Goal: Download file/media

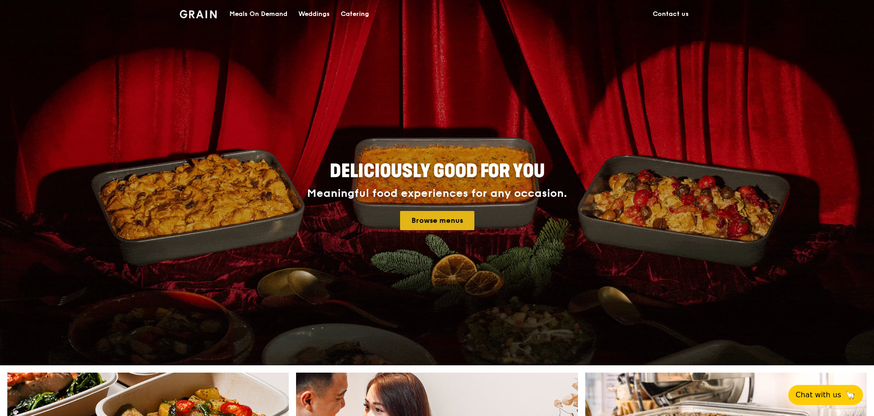
click at [428, 219] on link "Browse menus" at bounding box center [437, 220] width 74 height 19
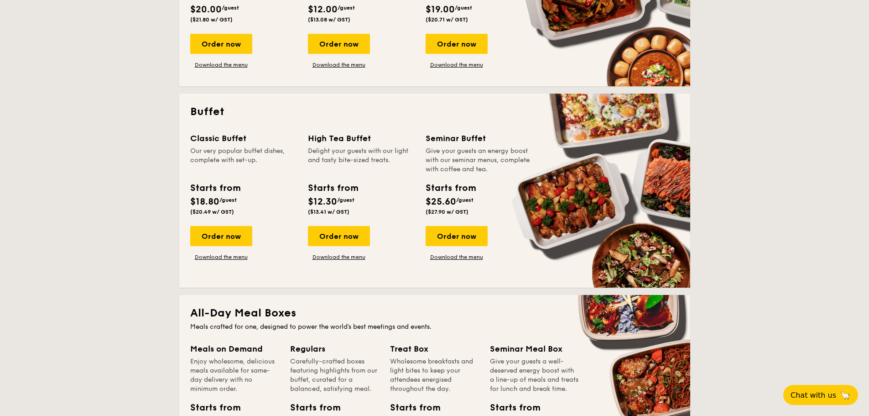
scroll to position [365, 0]
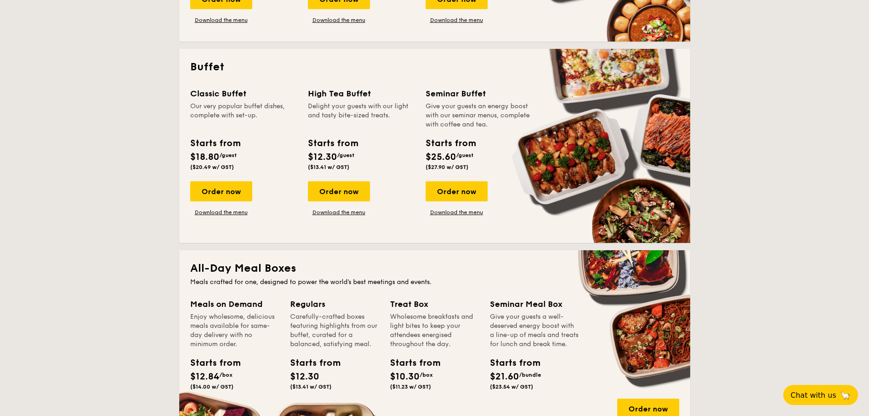
click at [223, 207] on div "Order now Download the menu" at bounding box center [221, 198] width 62 height 35
click at [224, 210] on link "Download the menu" at bounding box center [221, 212] width 62 height 7
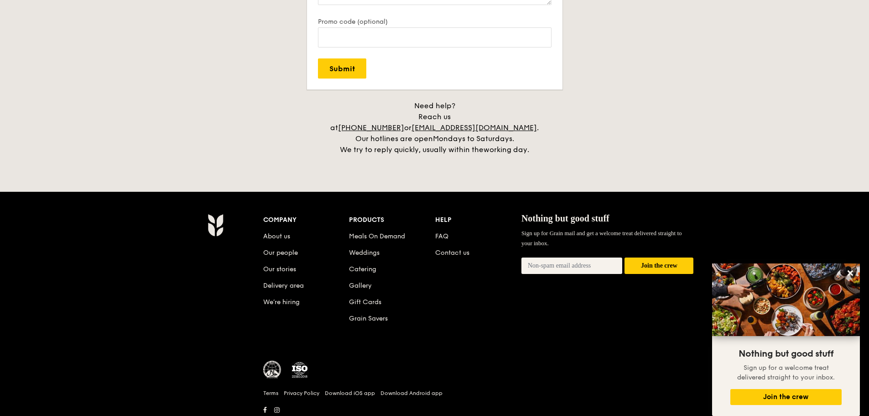
scroll to position [2059, 0]
